Goal: Information Seeking & Learning: Learn about a topic

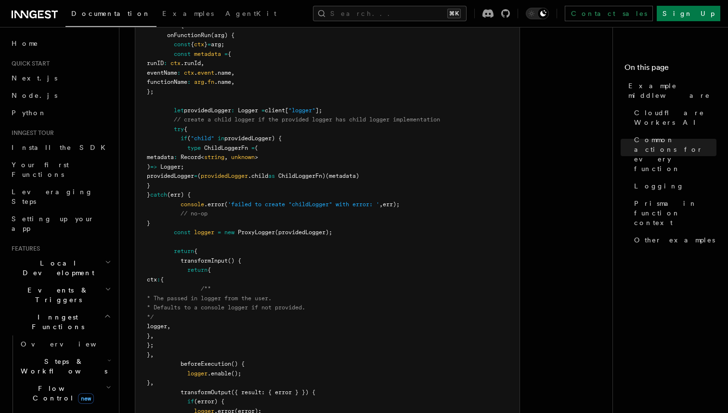
scroll to position [2010, 0]
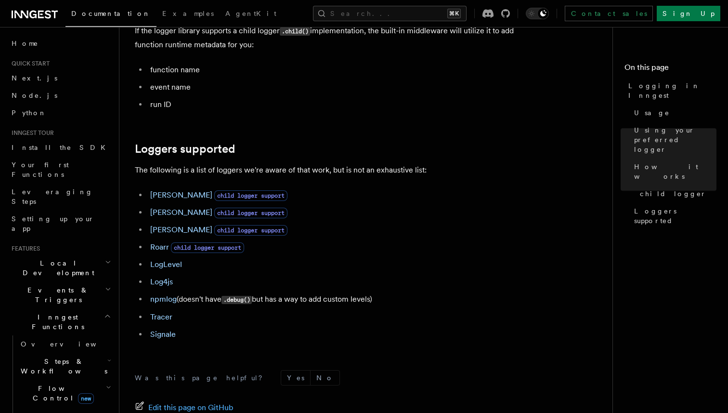
scroll to position [1319, 0]
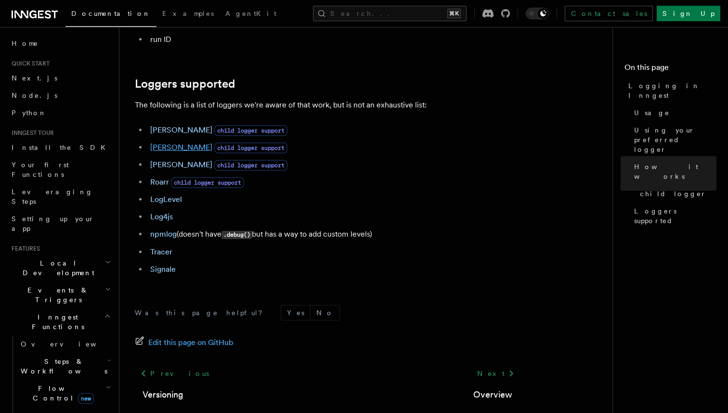
click at [156, 146] on link "Pino" at bounding box center [181, 147] width 62 height 9
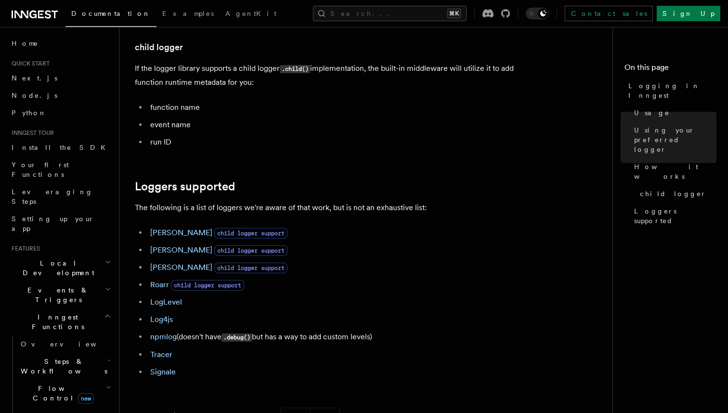
scroll to position [1373, 0]
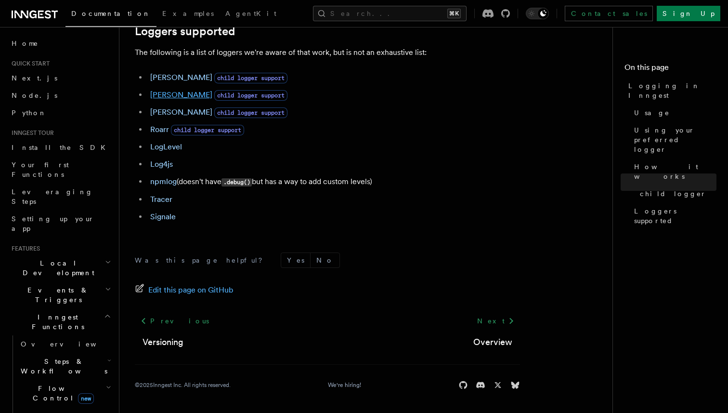
click at [157, 98] on link "Pino" at bounding box center [181, 94] width 62 height 9
